Goal: Task Accomplishment & Management: Complete application form

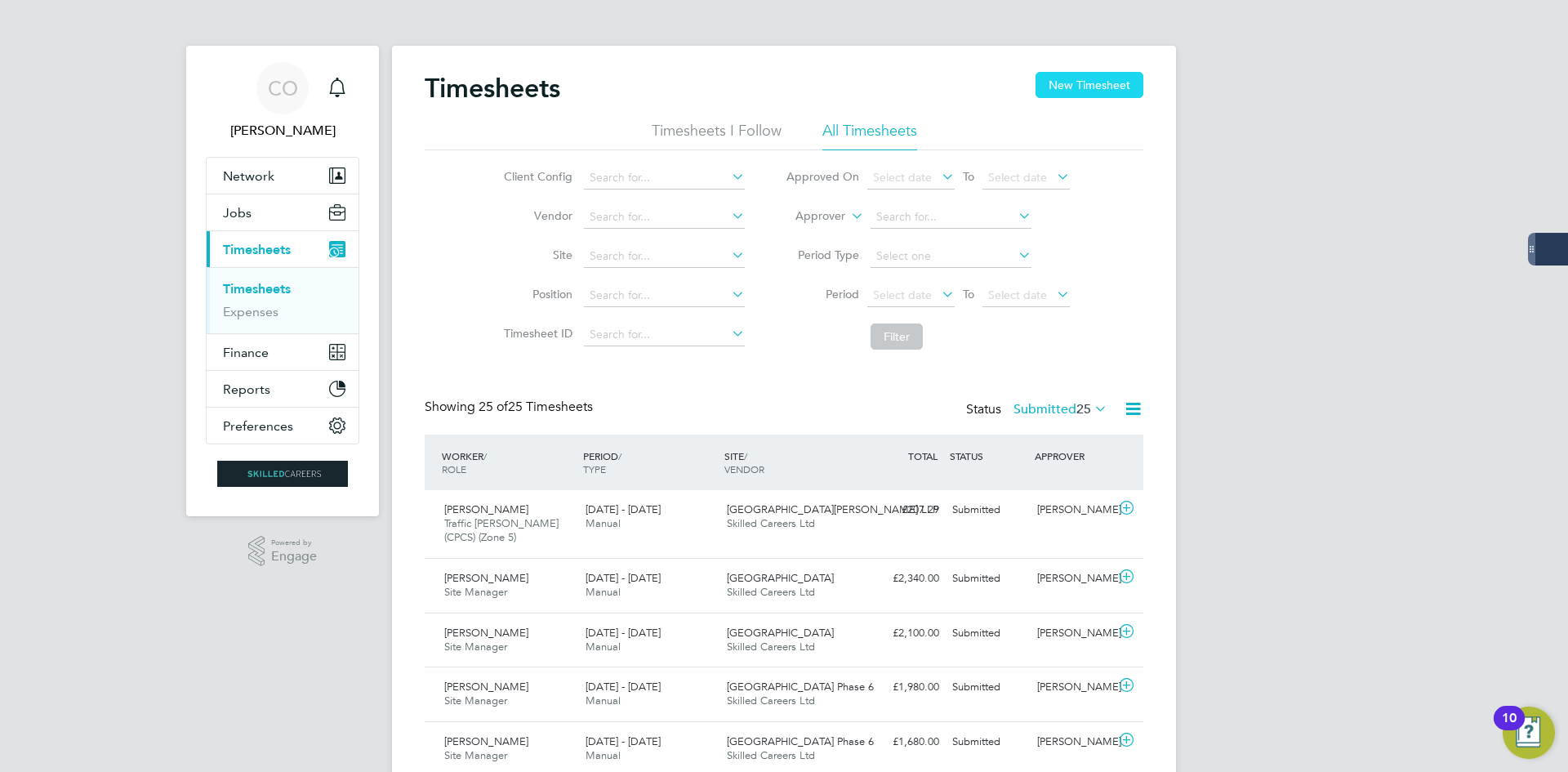
click at [1054, 87] on button "New Timesheet" at bounding box center [1089, 84] width 108 height 26
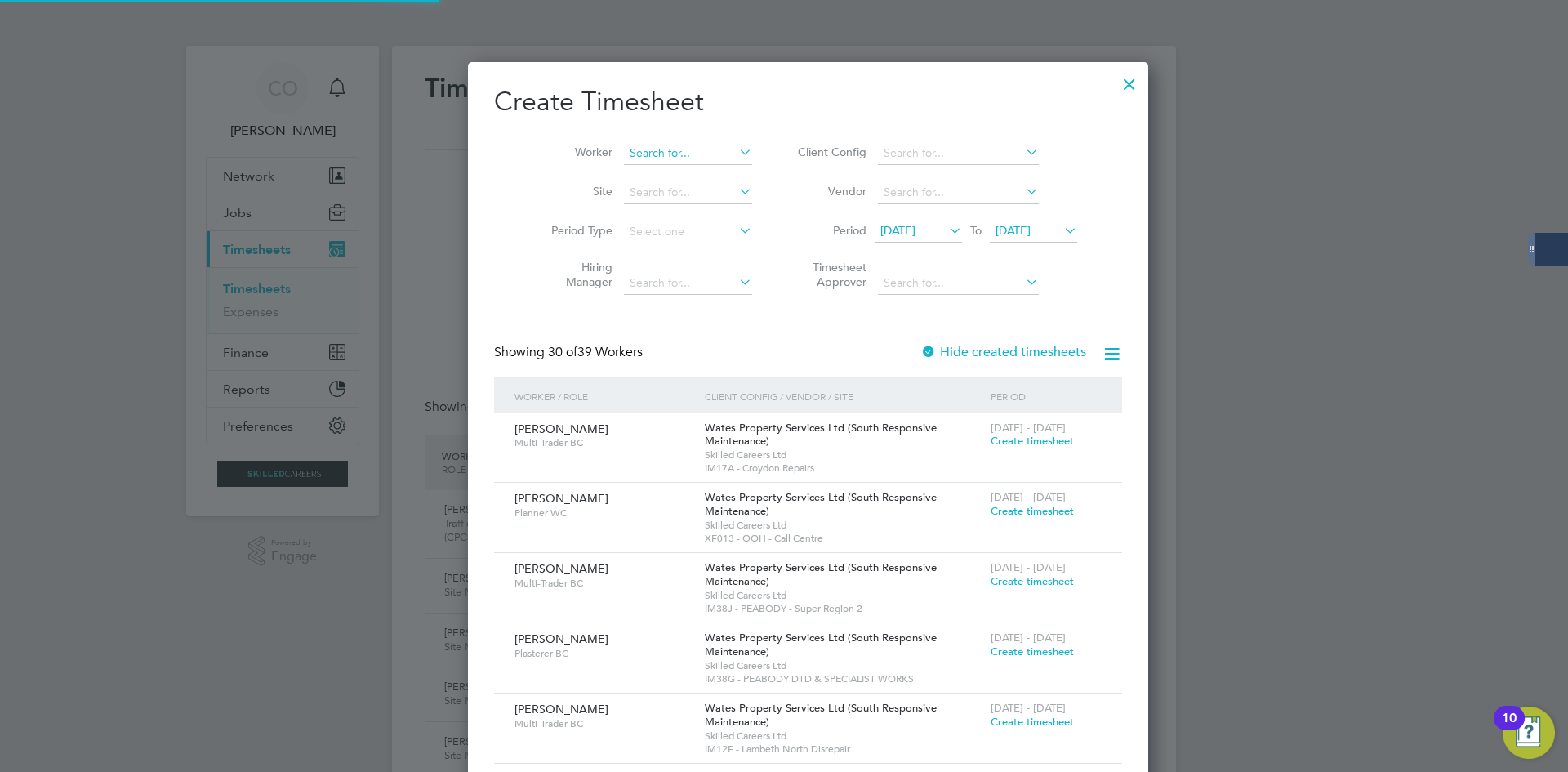
click at [639, 156] on input at bounding box center [688, 154] width 128 height 23
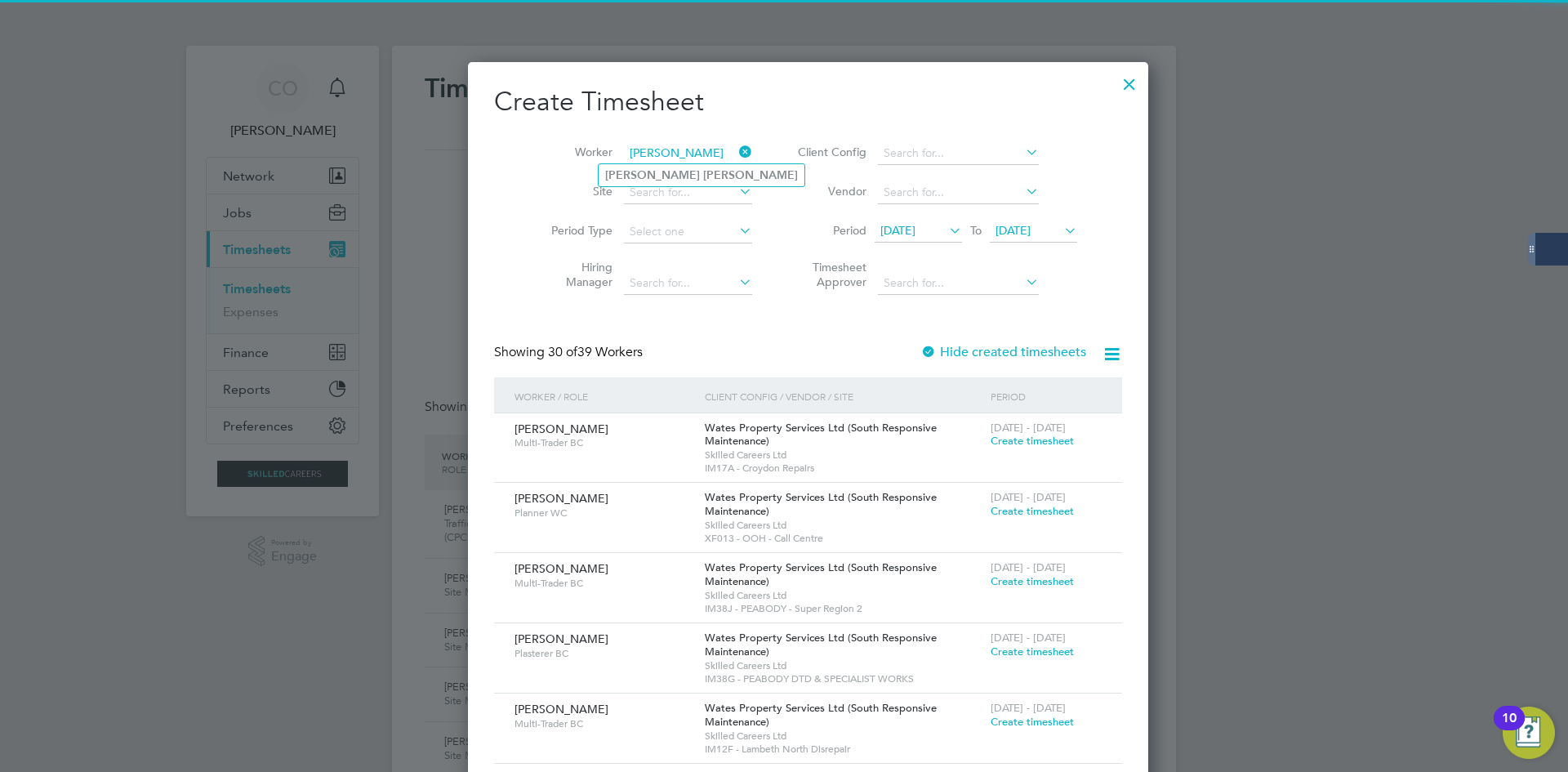
click at [654, 158] on input "[PERSON_NAME]" at bounding box center [688, 154] width 128 height 23
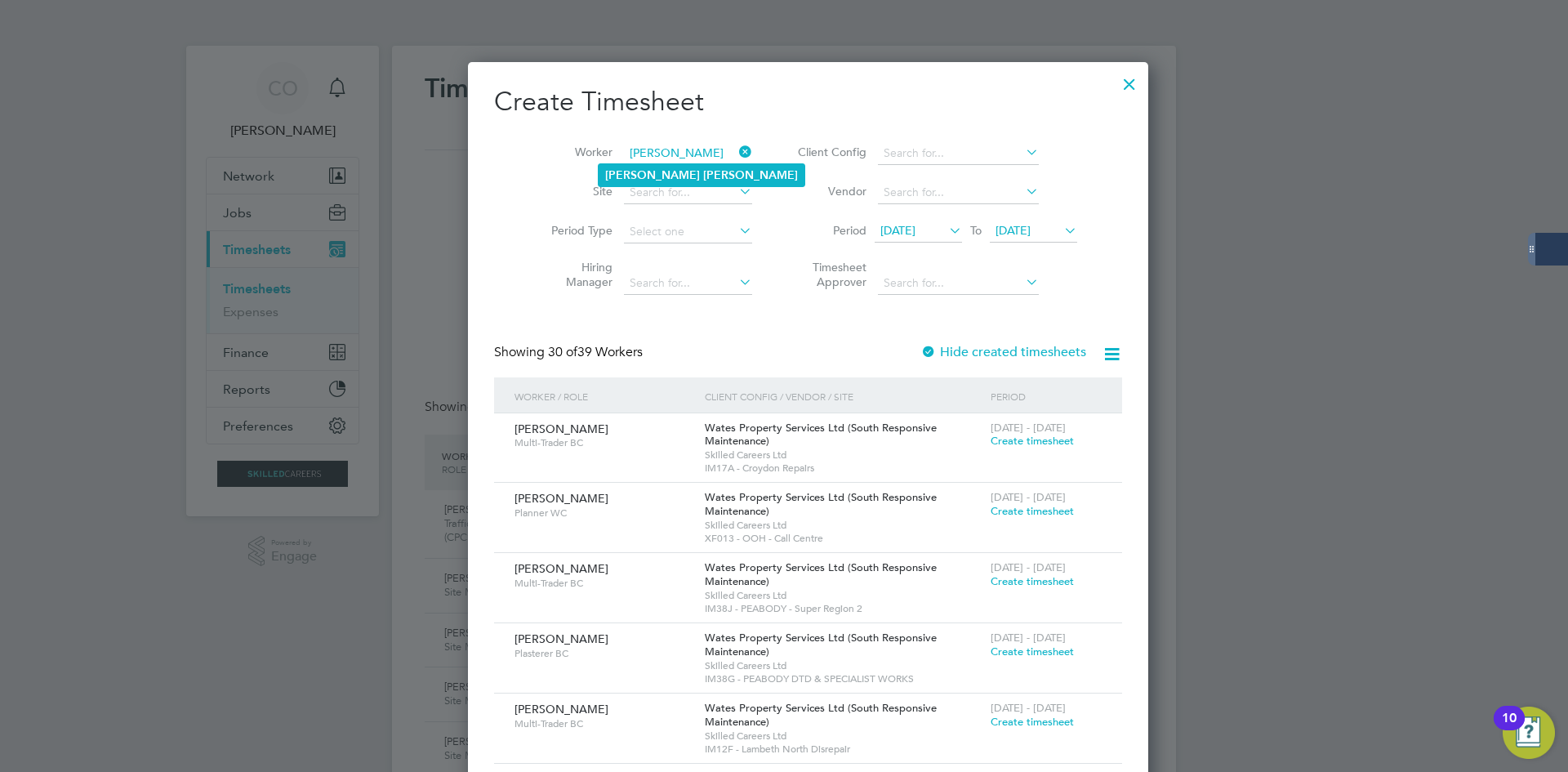
click at [658, 166] on li "[PERSON_NAME]" at bounding box center [701, 175] width 206 height 22
type input "[PERSON_NAME]"
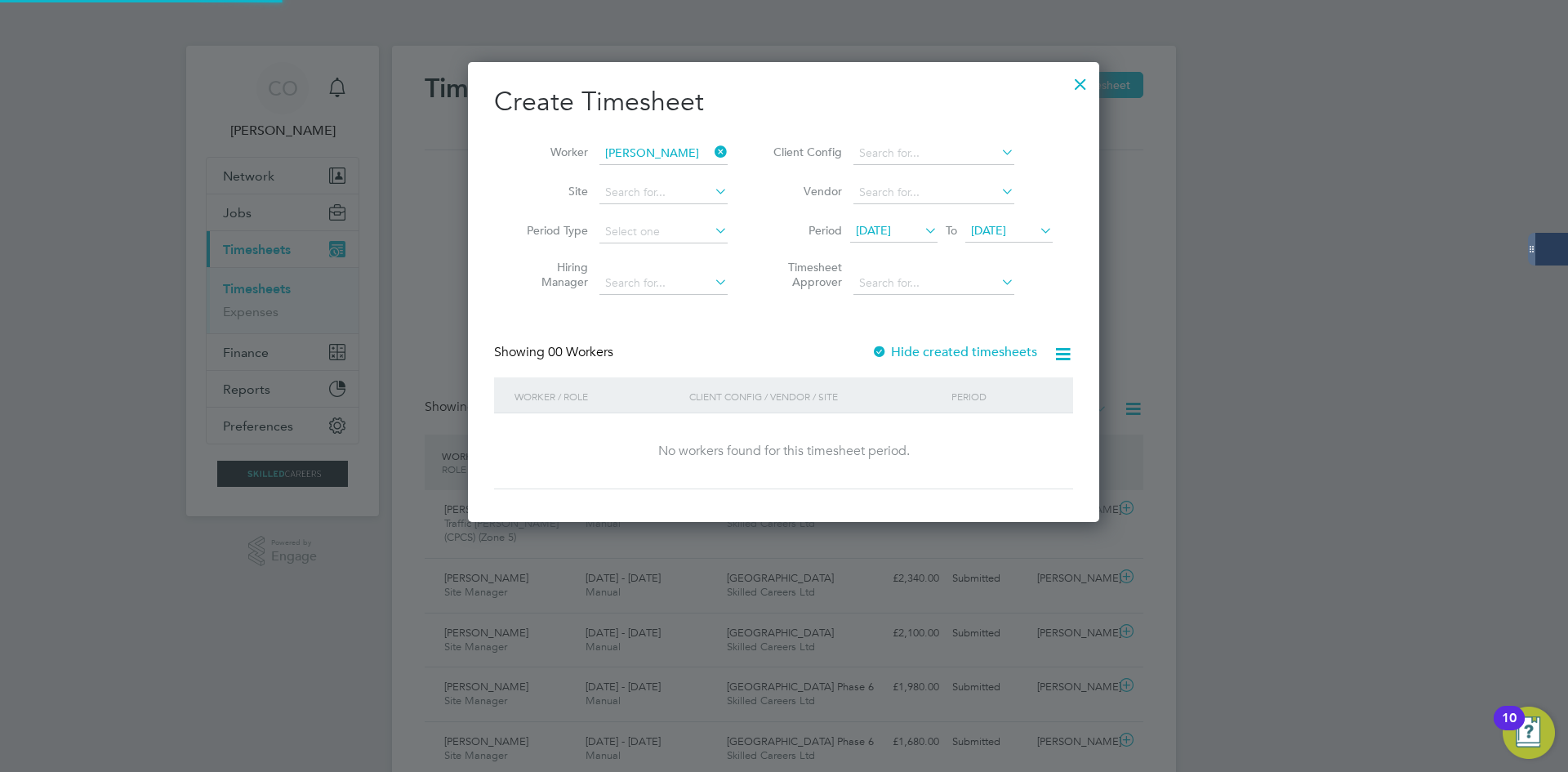
click at [915, 340] on div "Create Timesheet Worker [PERSON_NAME] Site Period Type Hiring Manager Client Co…" at bounding box center [783, 287] width 579 height 404
click at [917, 345] on label "Hide created timesheets" at bounding box center [953, 351] width 166 height 16
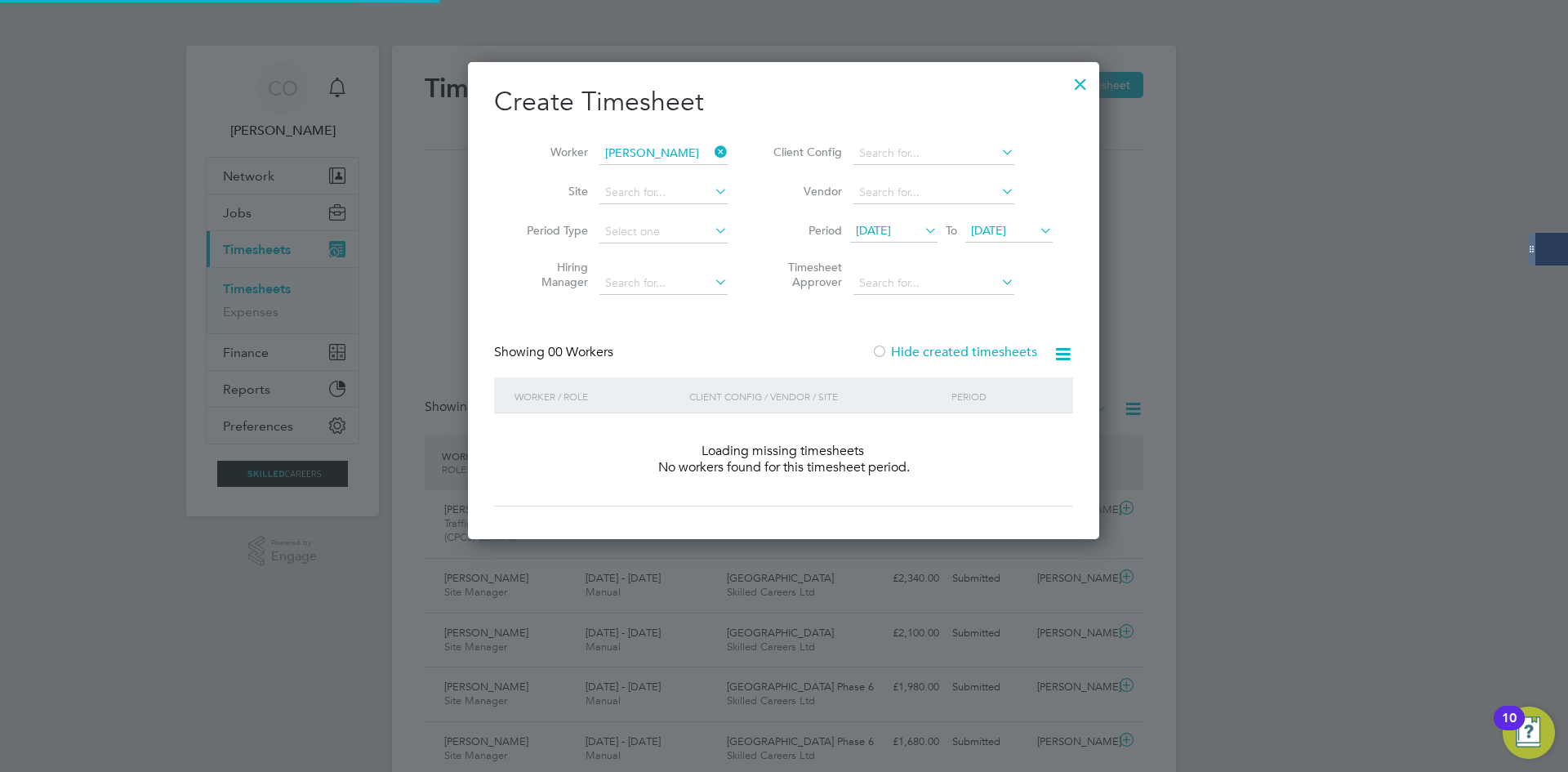
click at [917, 345] on label "Hide created timesheets" at bounding box center [953, 351] width 166 height 16
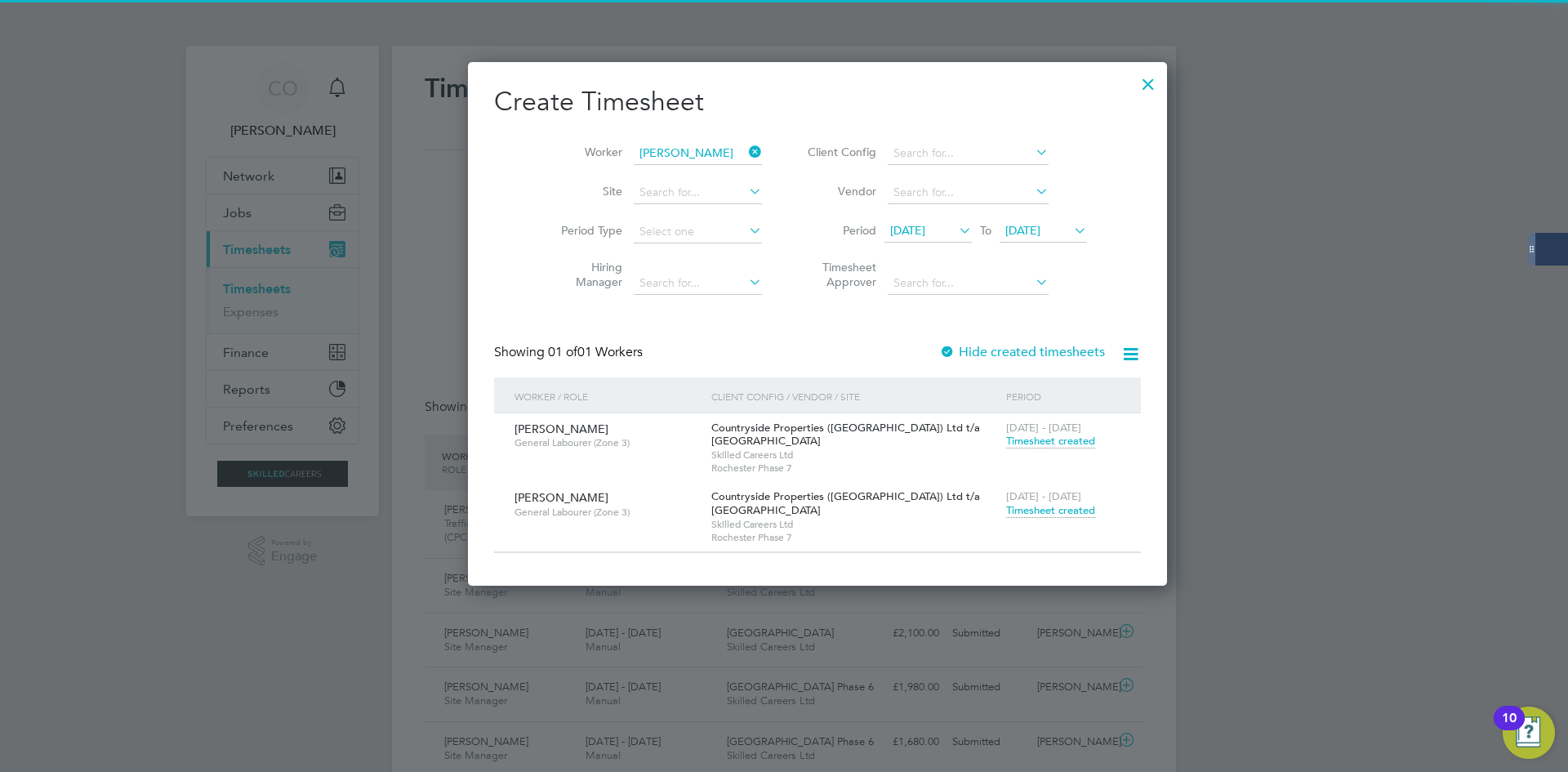
click at [1006, 509] on span "Timesheet created" at bounding box center [1050, 510] width 89 height 15
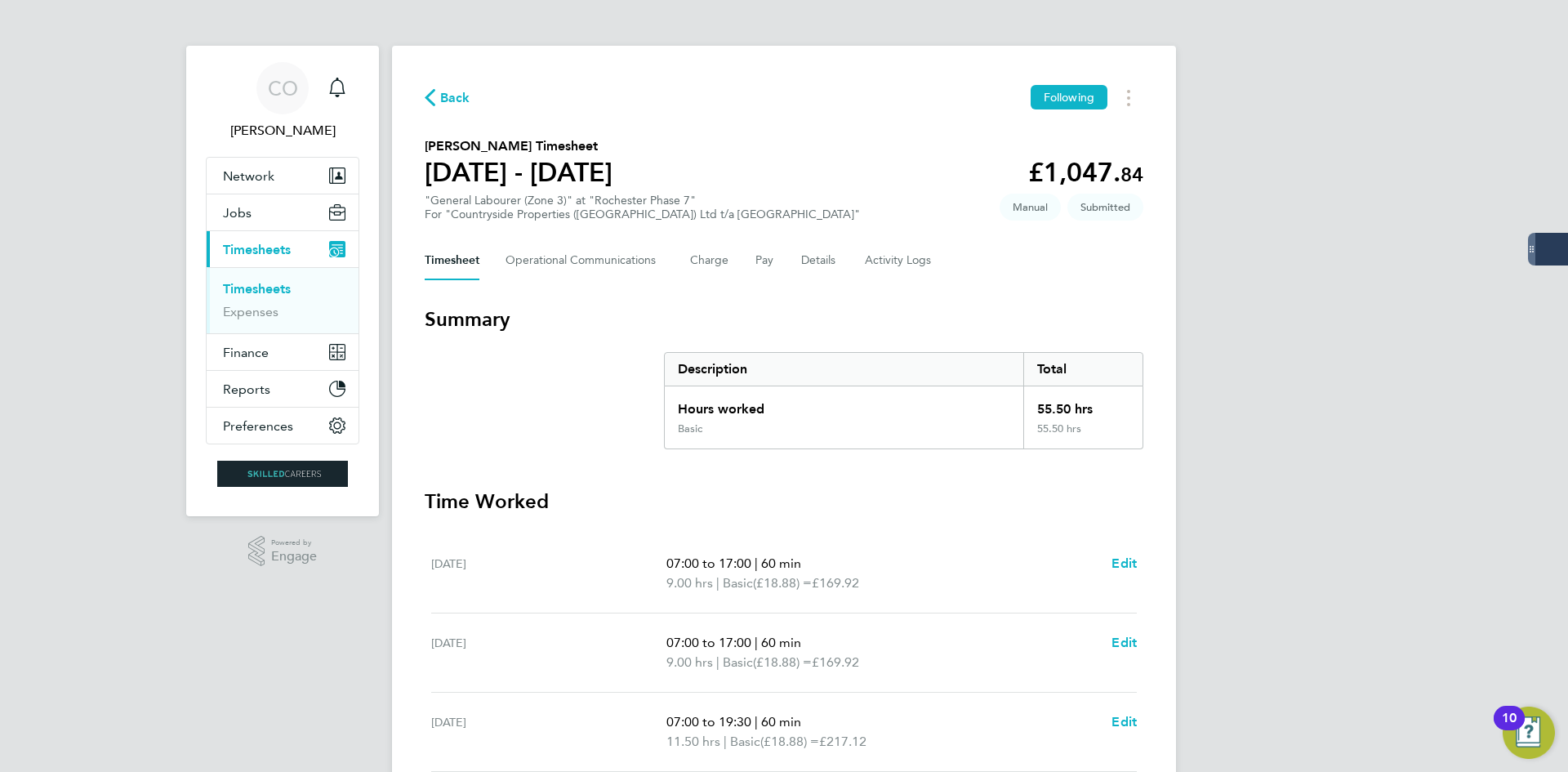
click at [457, 96] on span "Back" at bounding box center [455, 98] width 30 height 19
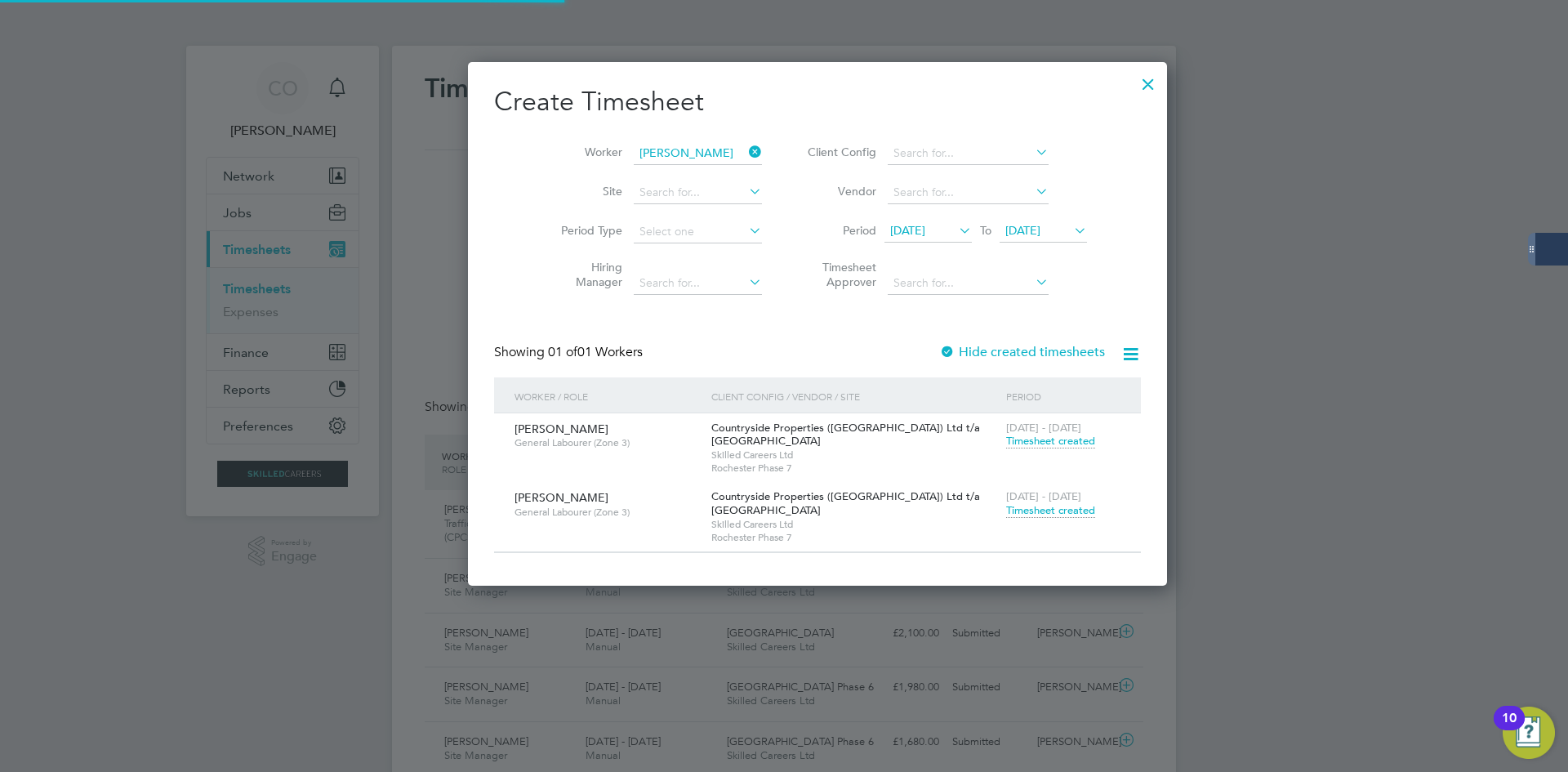
drag, startPoint x: 720, startPoint y: 153, endPoint x: 649, endPoint y: 152, distance: 71.0
click at [746, 153] on icon at bounding box center [746, 152] width 0 height 23
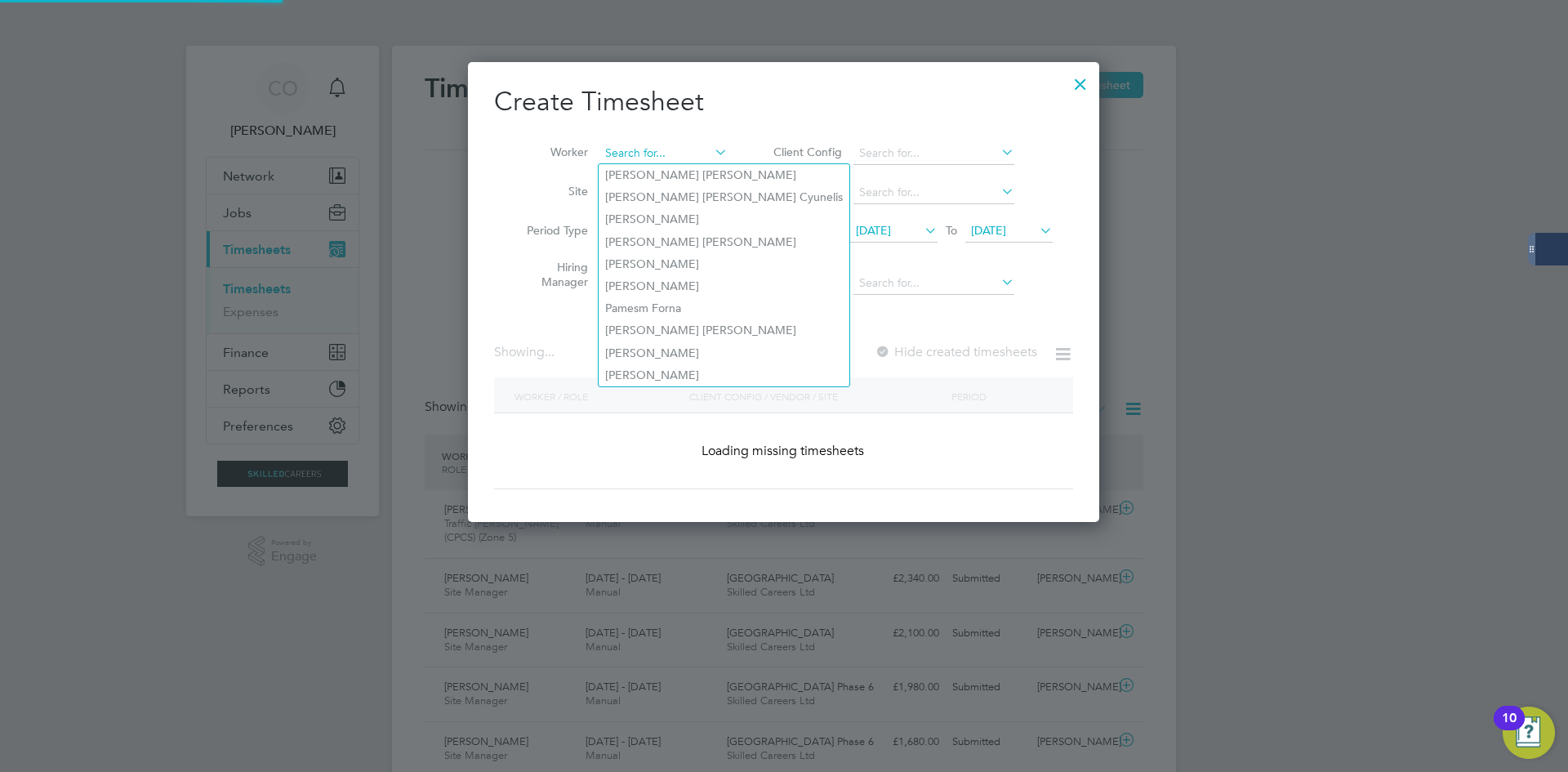
click at [649, 152] on input at bounding box center [663, 154] width 128 height 23
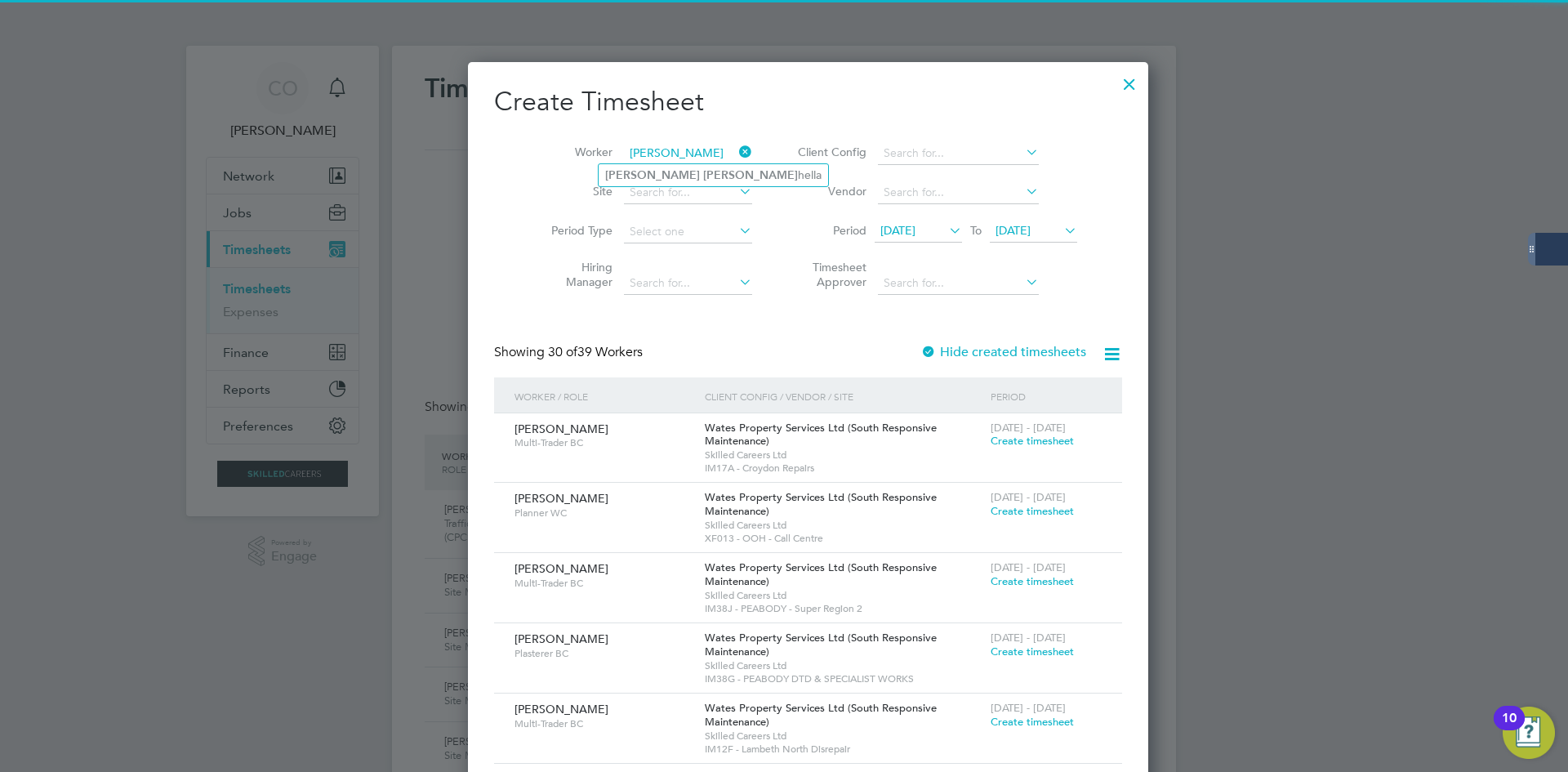
drag, startPoint x: 684, startPoint y: 166, endPoint x: 876, endPoint y: 352, distance: 267.3
click at [683, 166] on li "[PERSON_NAME] hella" at bounding box center [713, 175] width 230 height 22
type input "[PERSON_NAME]"
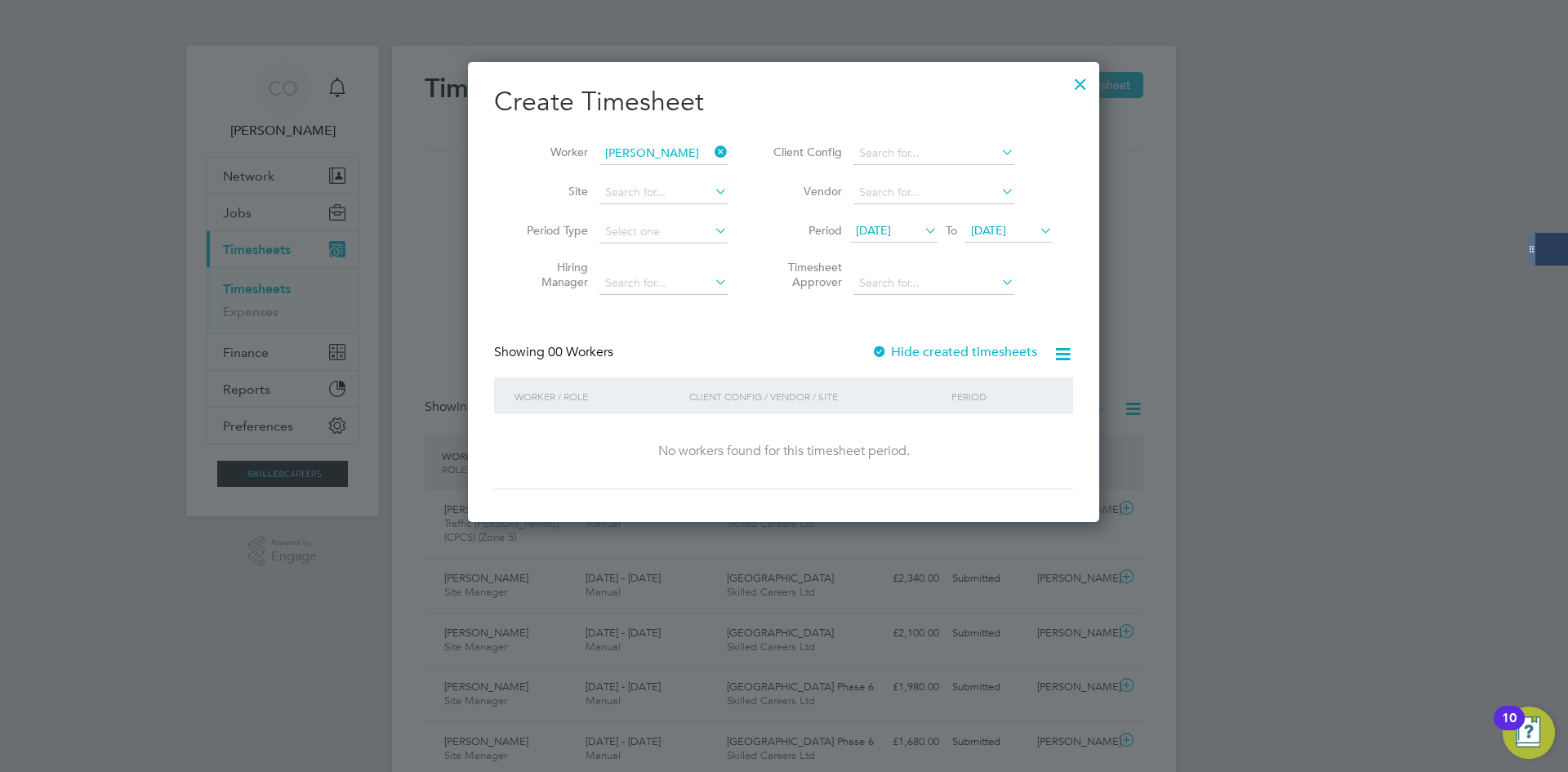
click at [944, 332] on div "Create Timesheet Worker [PERSON_NAME] Site Period Type Hiring Manager Client Co…" at bounding box center [783, 287] width 579 height 404
click at [948, 349] on label "Hide created timesheets" at bounding box center [953, 351] width 166 height 16
click at [945, 350] on label "Hide created timesheets" at bounding box center [953, 351] width 166 height 16
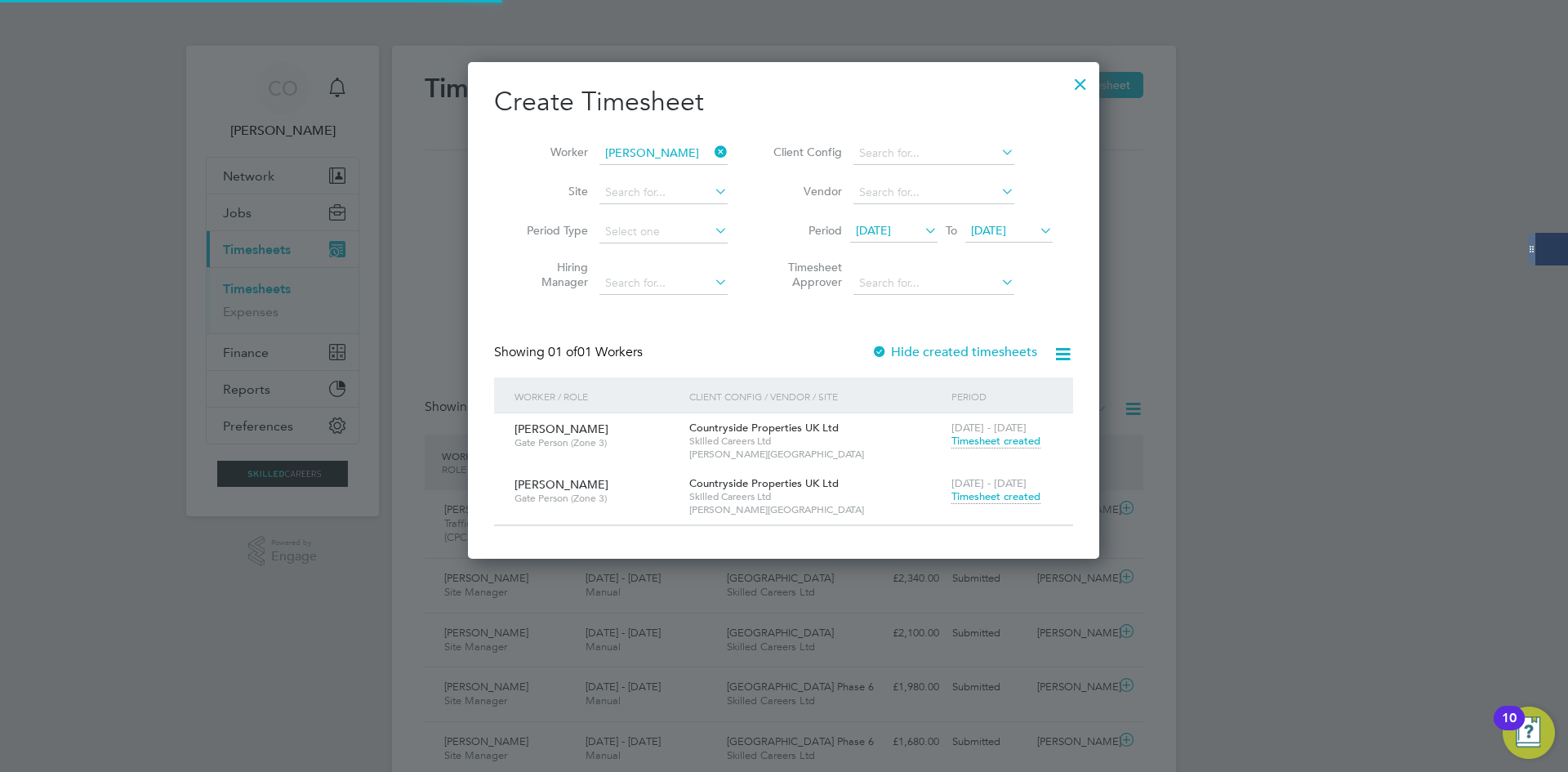
click at [982, 492] on span "Timesheet created" at bounding box center [996, 496] width 89 height 15
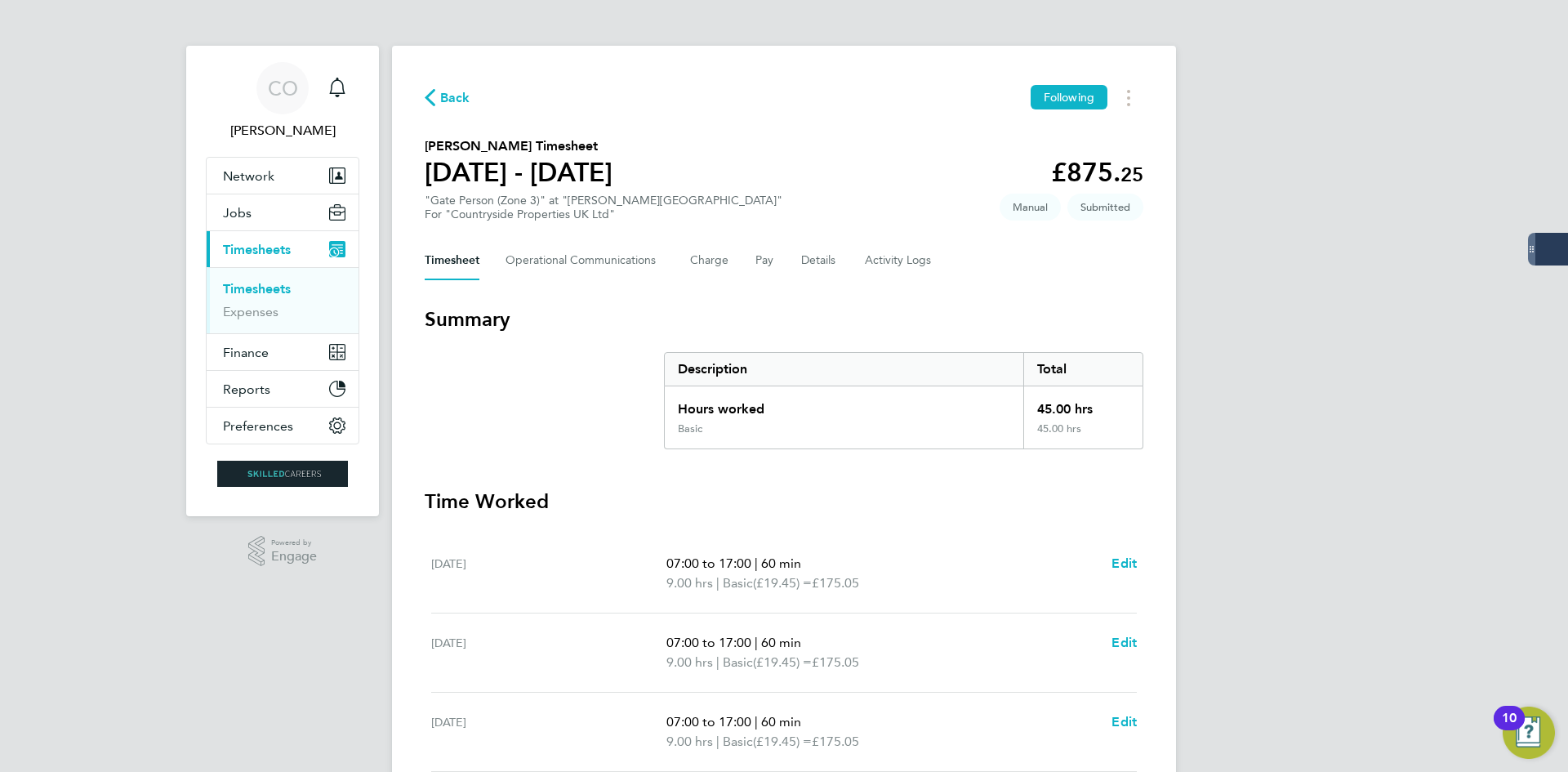
click at [471, 101] on div "Back Following" at bounding box center [784, 98] width 719 height 25
click at [467, 97] on span "Back" at bounding box center [455, 98] width 30 height 19
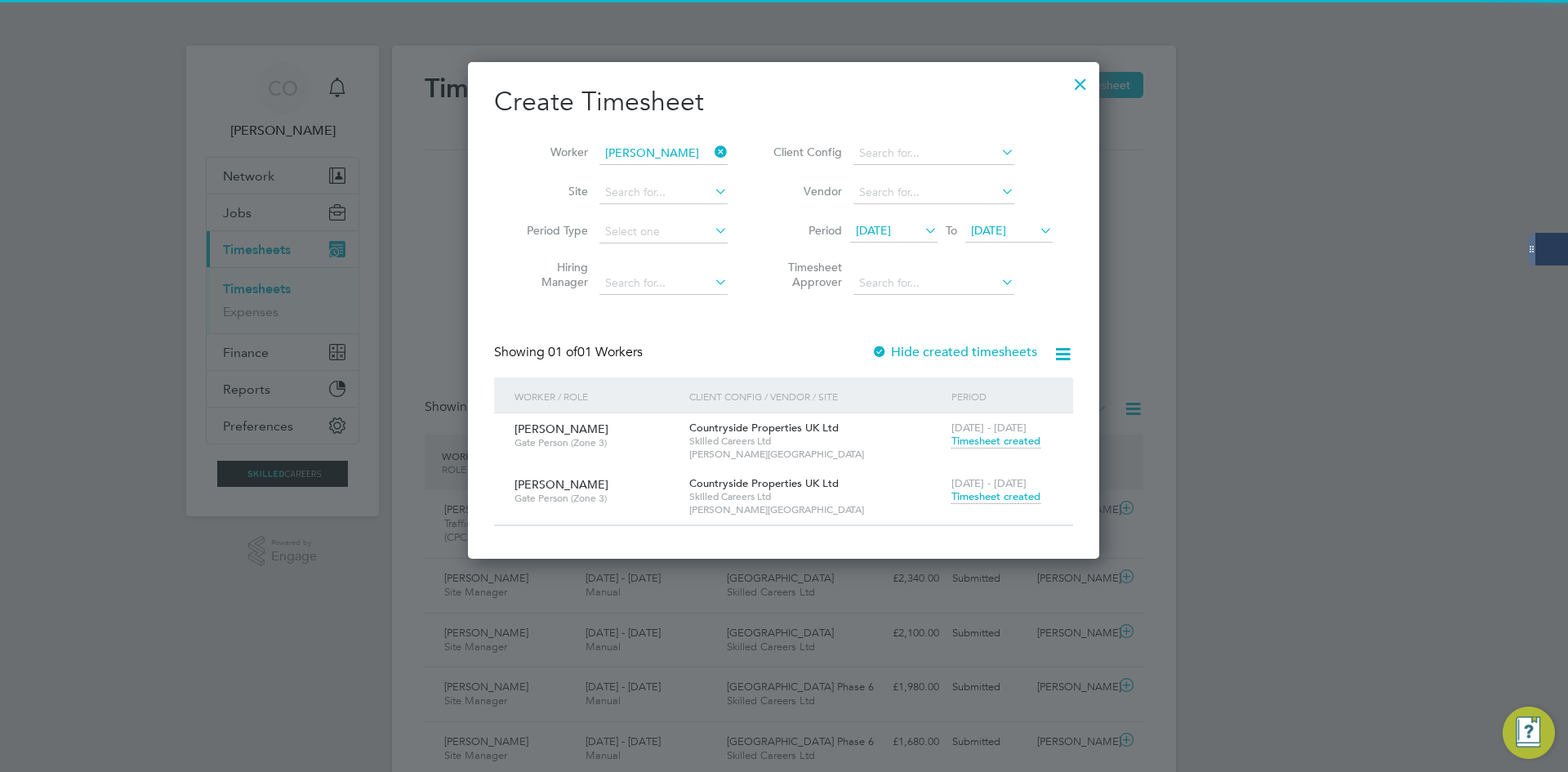
click at [711, 156] on icon at bounding box center [711, 152] width 0 height 23
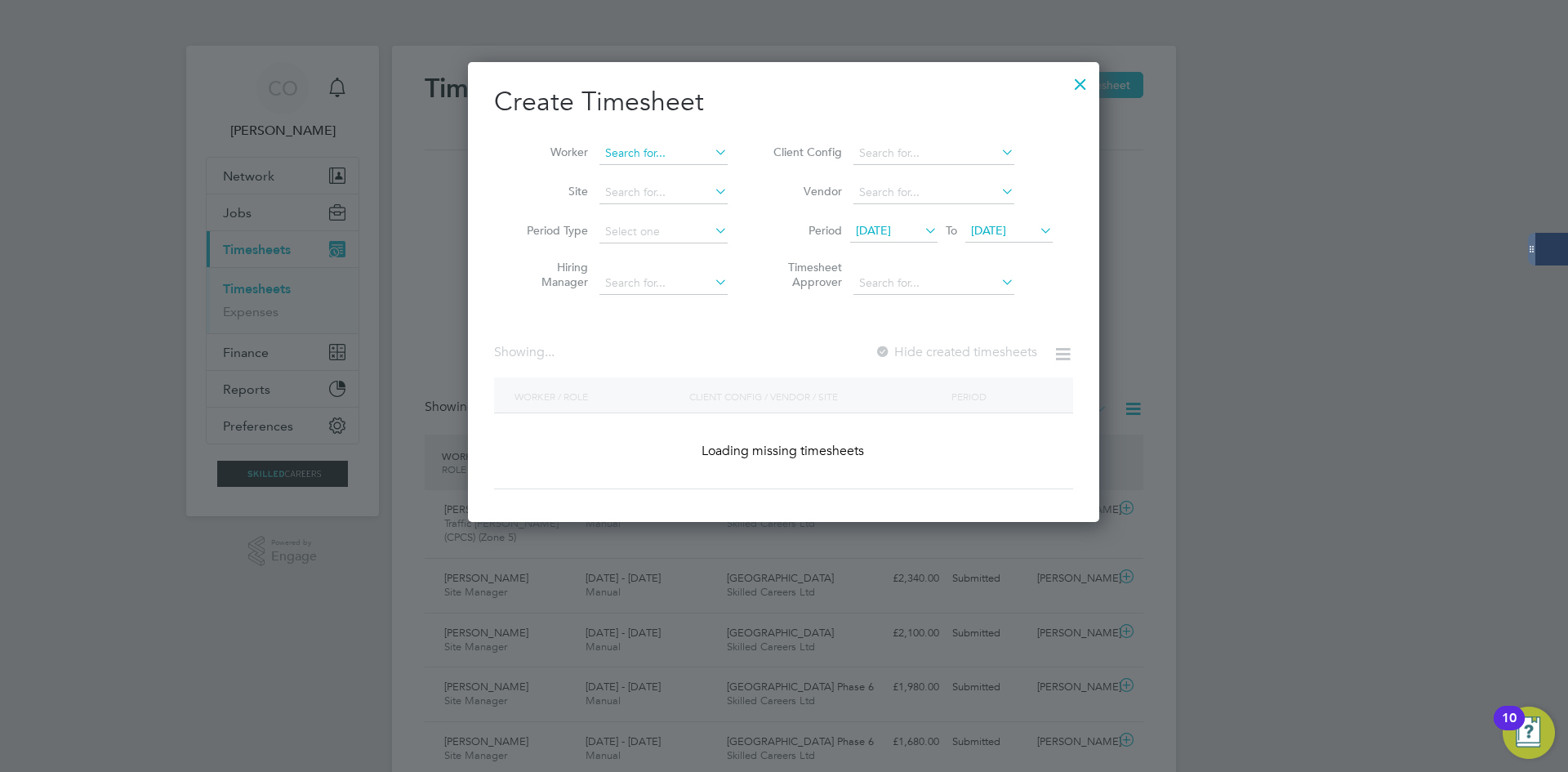
click at [693, 155] on input at bounding box center [663, 154] width 128 height 23
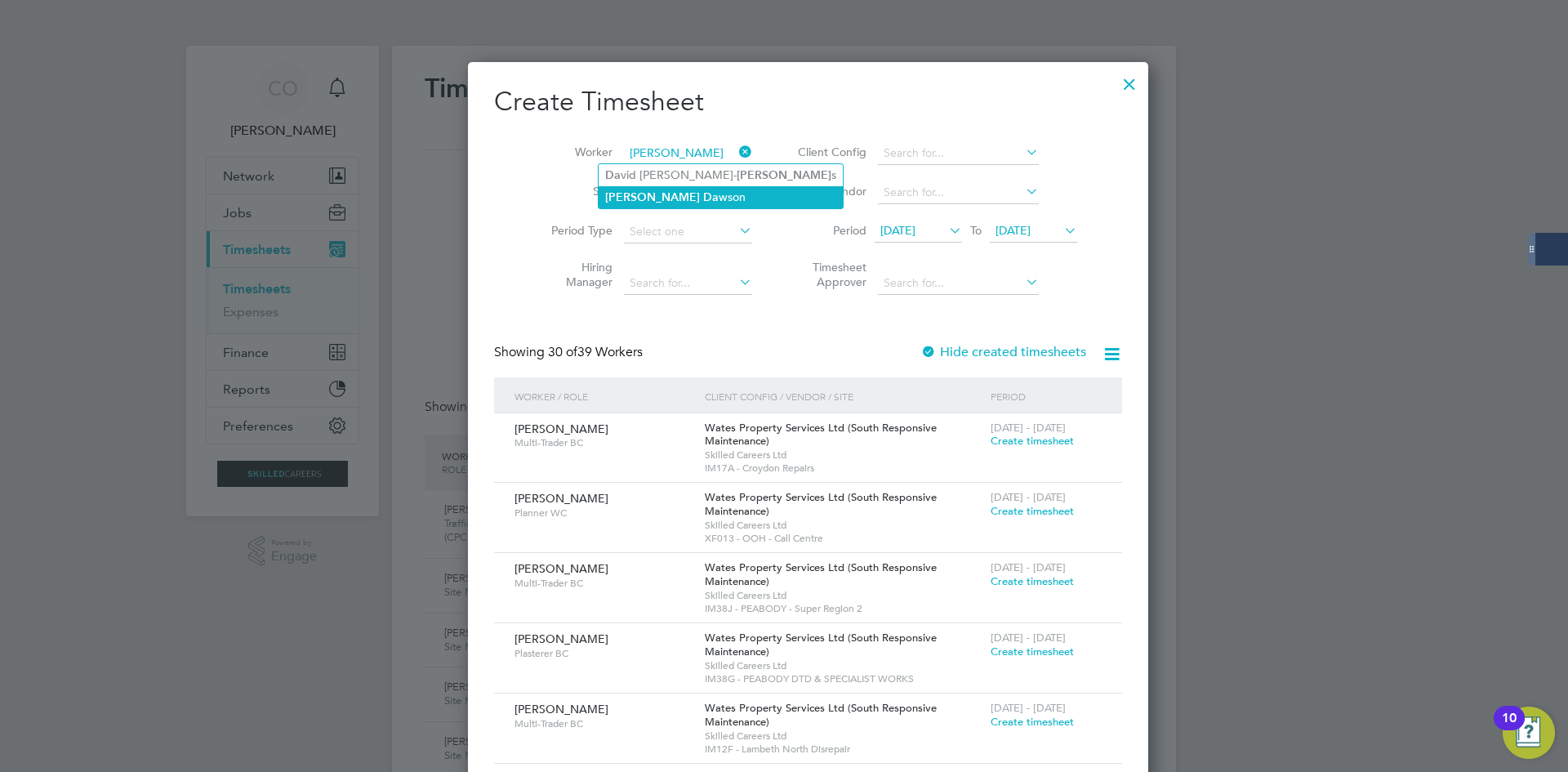
click at [688, 199] on li "[PERSON_NAME] wson" at bounding box center [720, 197] width 244 height 22
type input "[PERSON_NAME]"
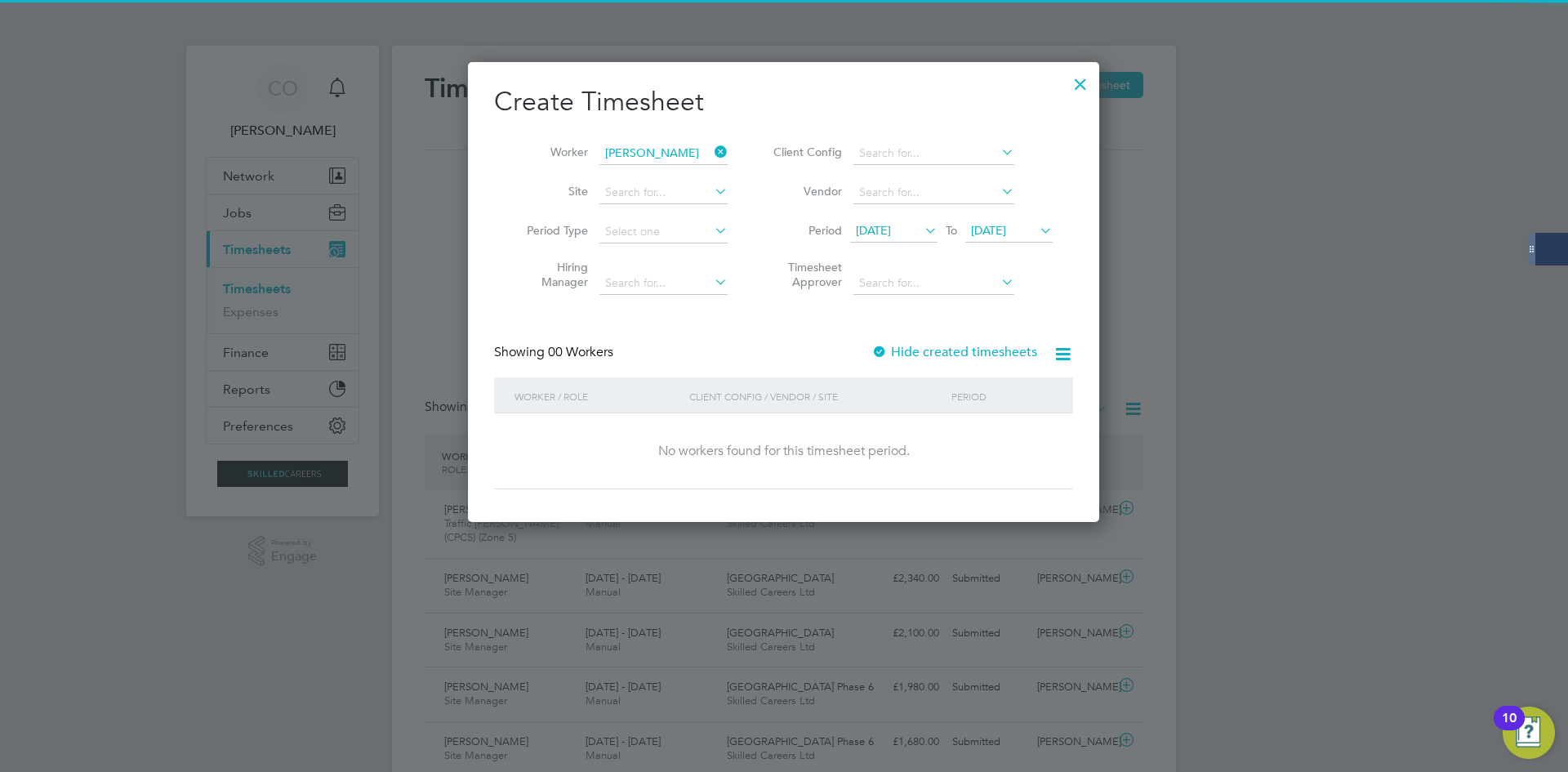
click at [957, 355] on label "Hide created timesheets" at bounding box center [953, 351] width 166 height 16
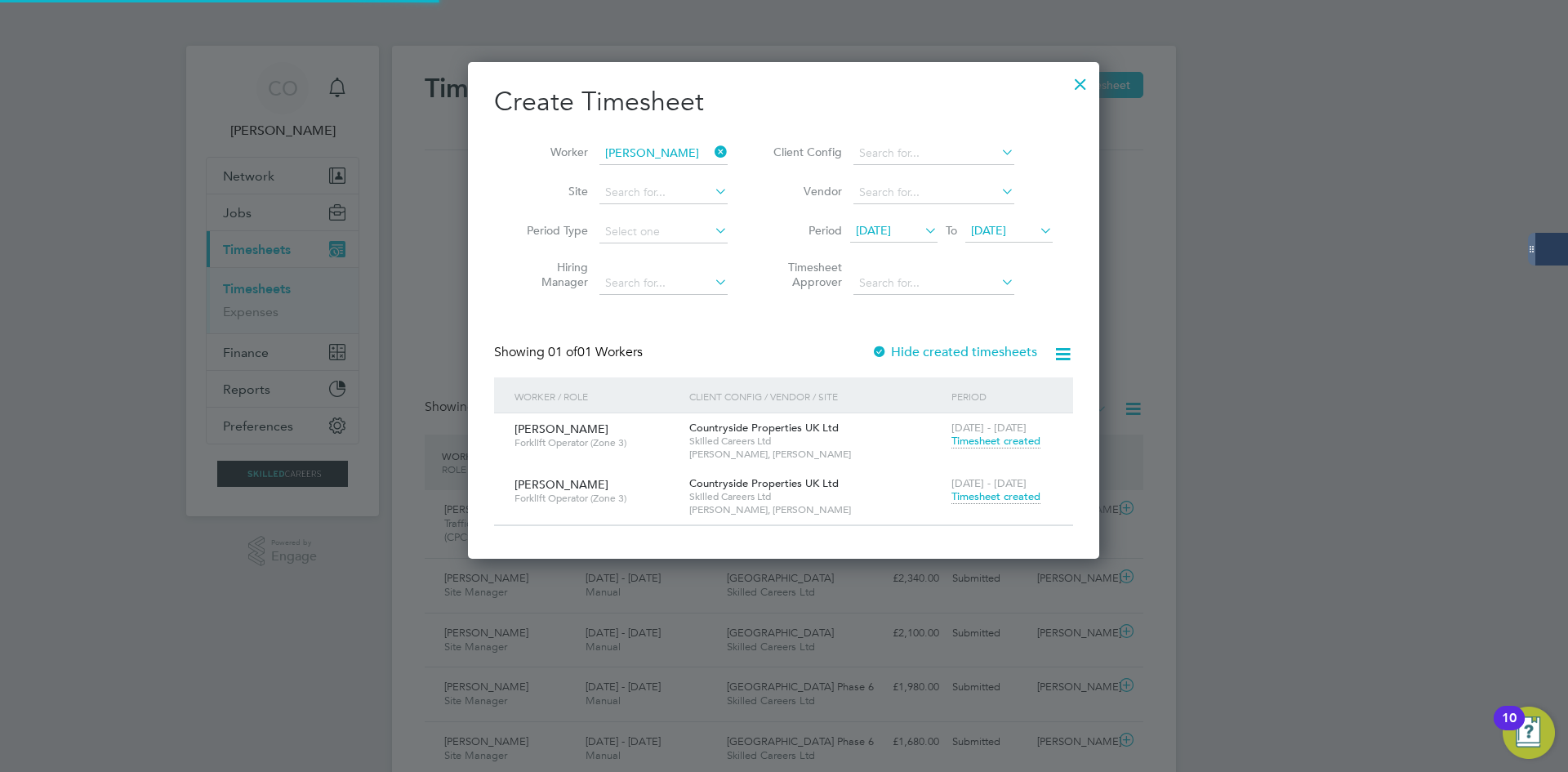
click at [1003, 499] on span "Timesheet created" at bounding box center [996, 496] width 89 height 15
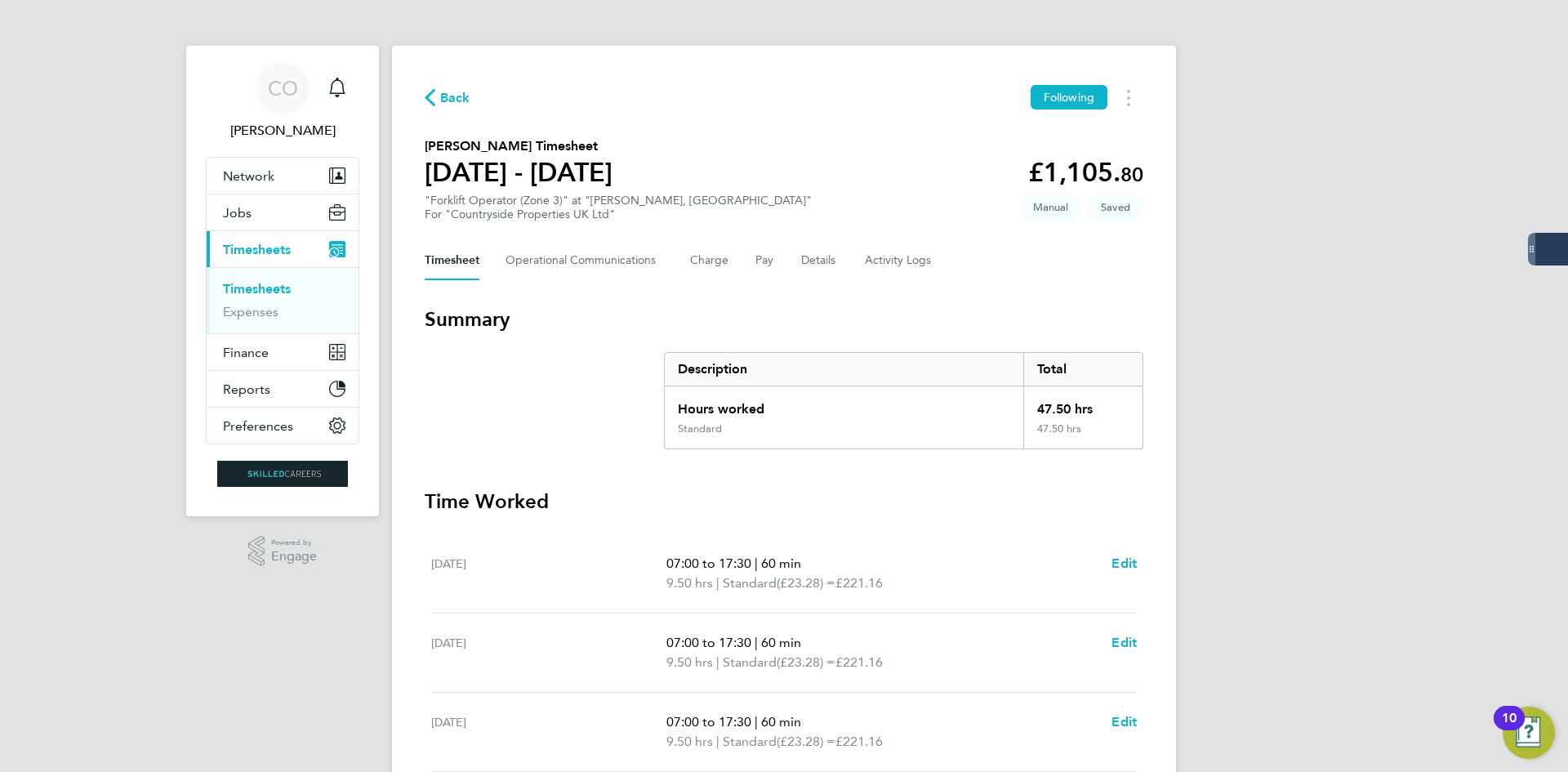
click at [455, 97] on span "Back" at bounding box center [455, 98] width 30 height 19
